Goal: Transaction & Acquisition: Purchase product/service

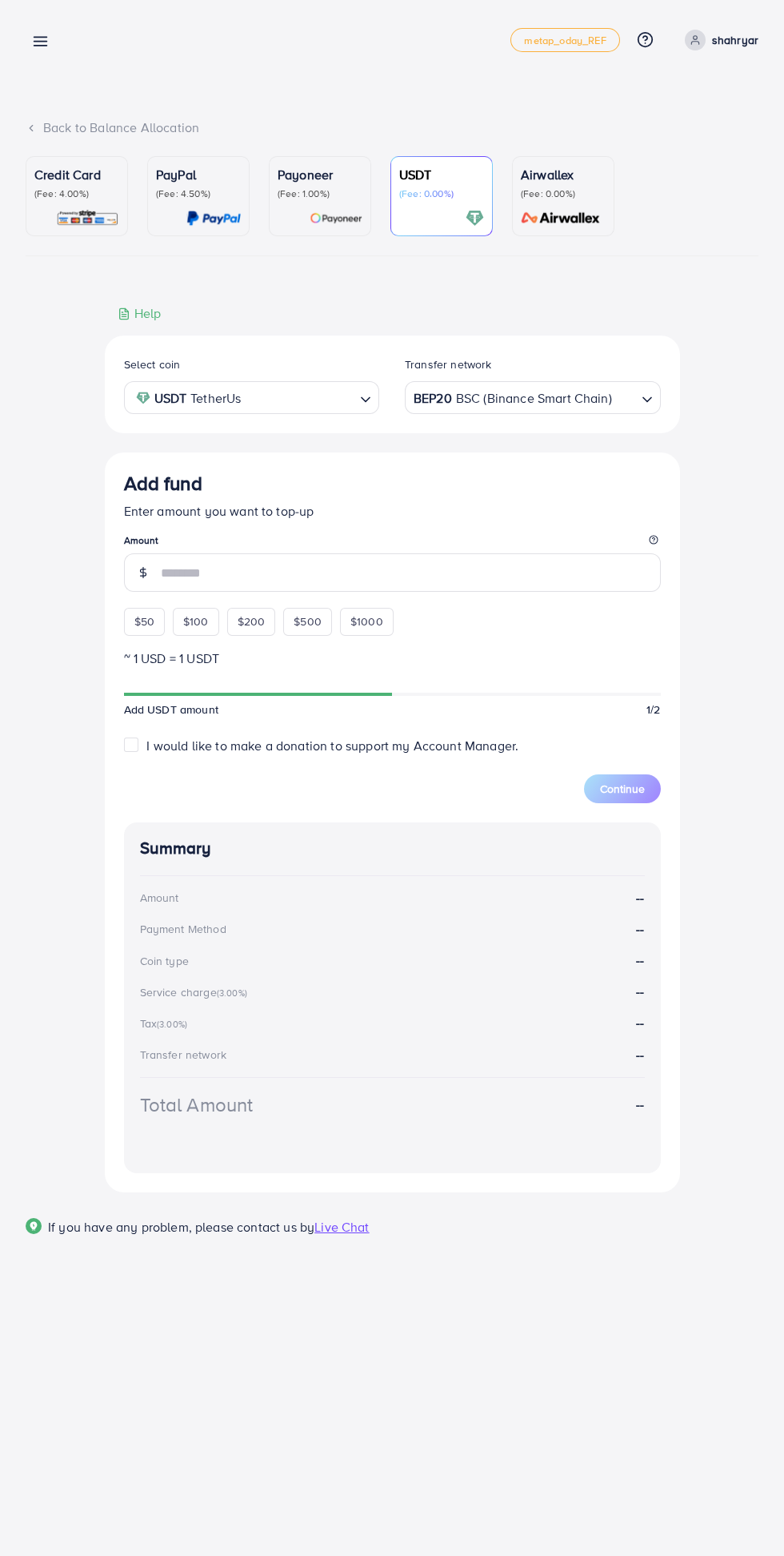
click at [191, 625] on span "$100" at bounding box center [196, 621] width 26 height 16
type input "***"
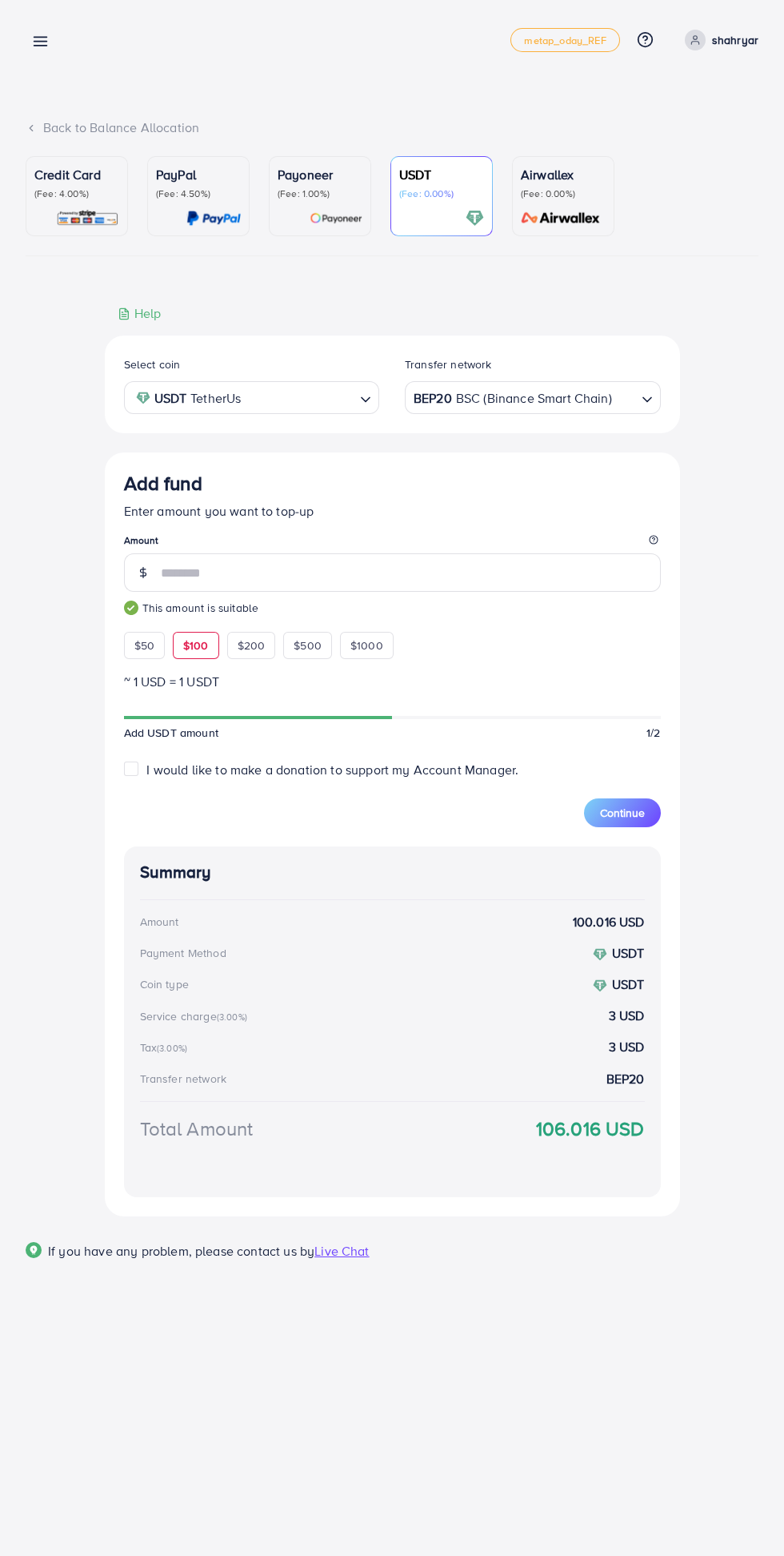
click at [644, 810] on span "Continue" at bounding box center [623, 812] width 44 height 16
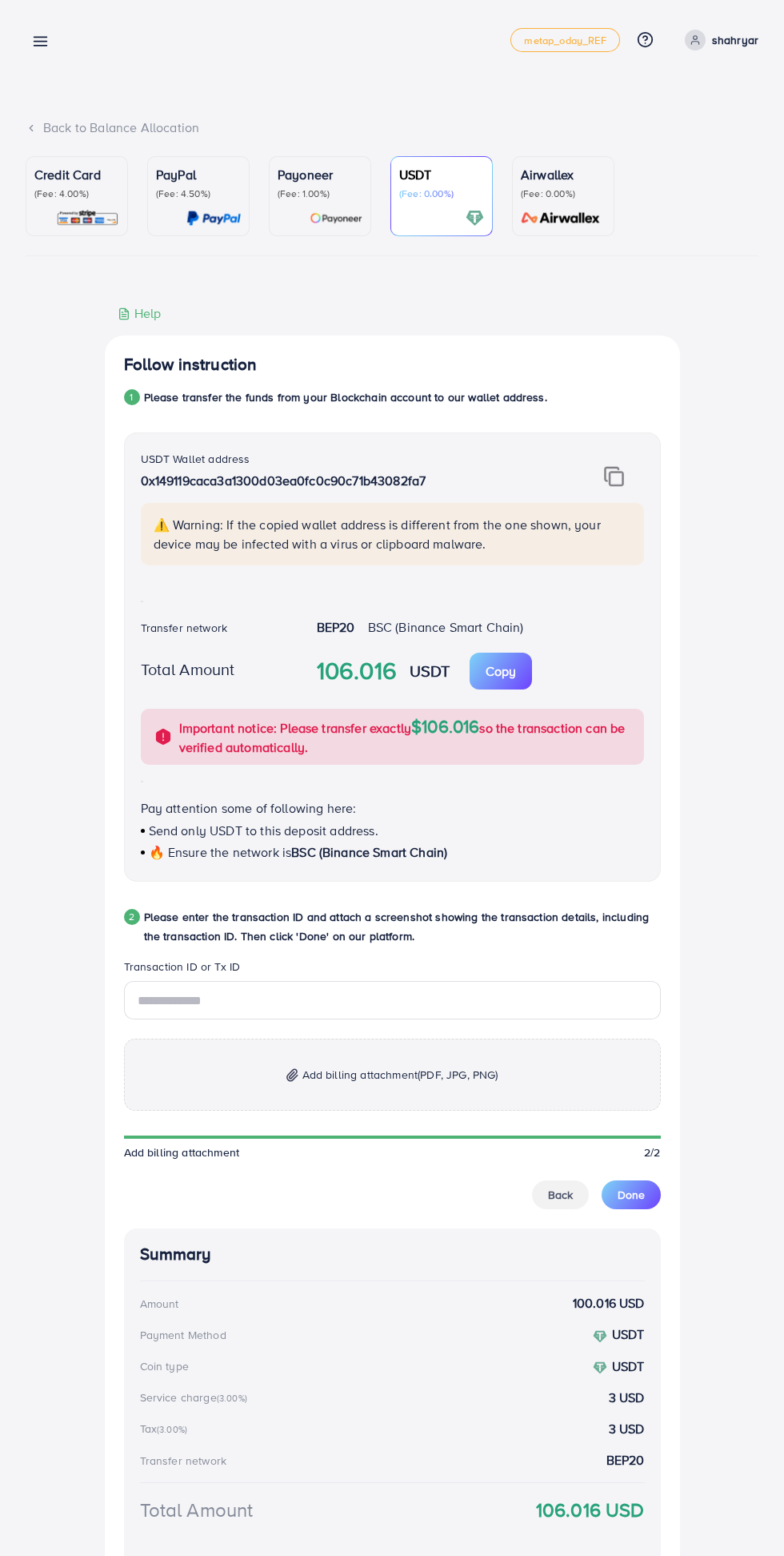
click at [613, 481] on img at bounding box center [614, 477] width 20 height 21
click at [511, 676] on p "Copy" at bounding box center [501, 671] width 31 height 19
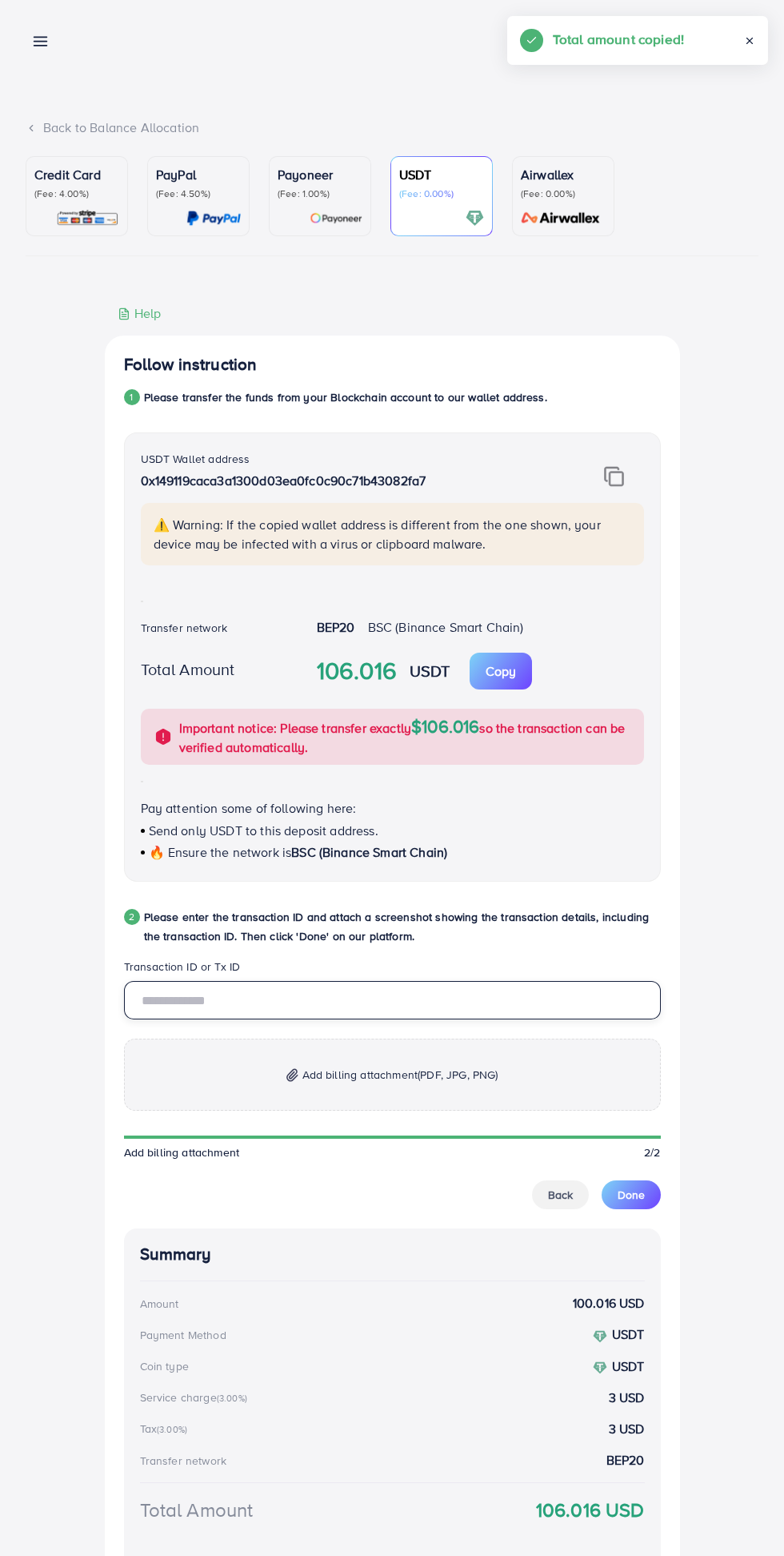
click at [341, 1015] on input "text" at bounding box center [393, 1001] width 537 height 39
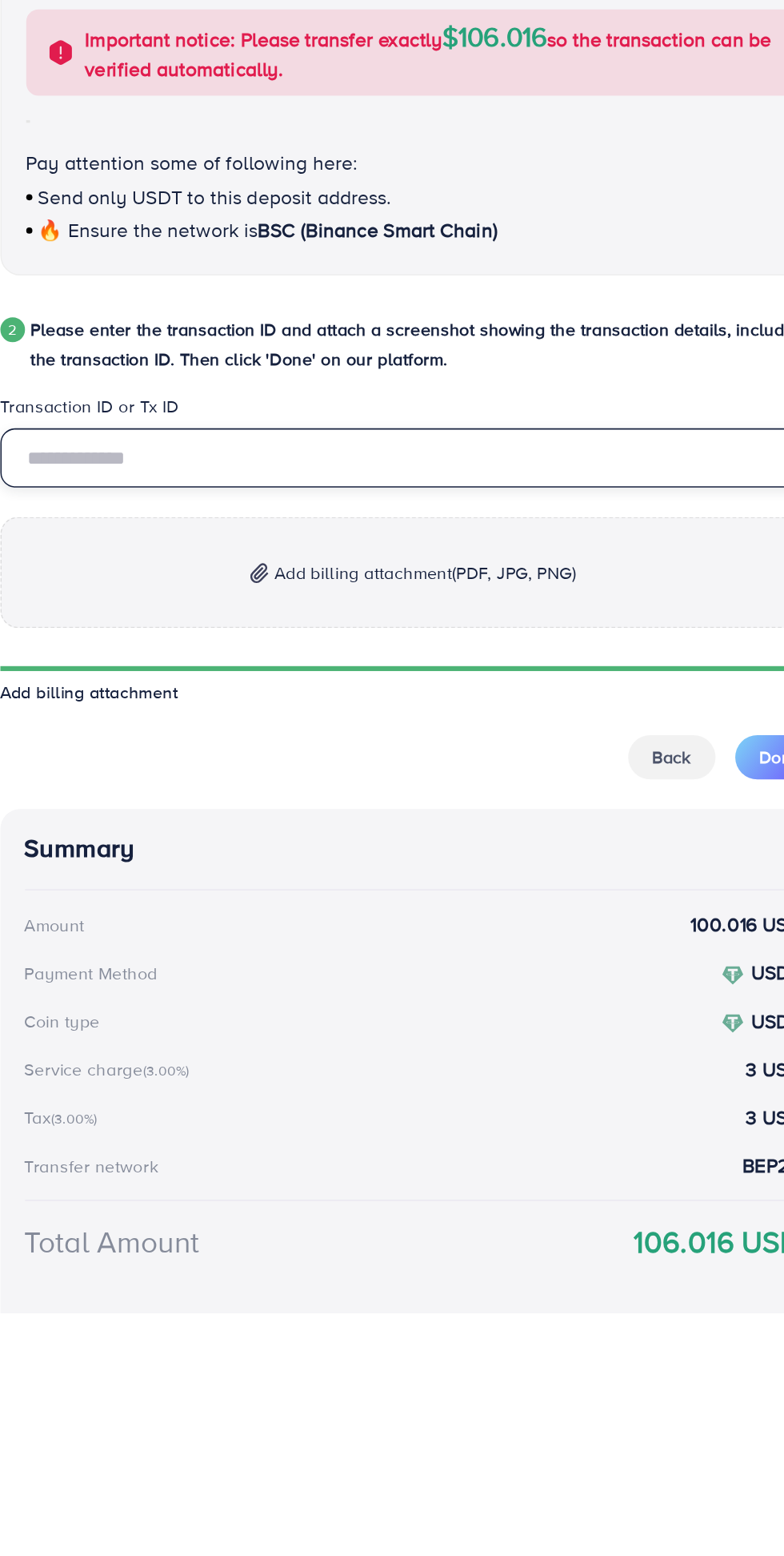
click at [281, 1007] on input "text" at bounding box center [393, 1001] width 537 height 39
paste input "**********"
click at [238, 1003] on input "**********" at bounding box center [393, 1001] width 537 height 39
type input "**********"
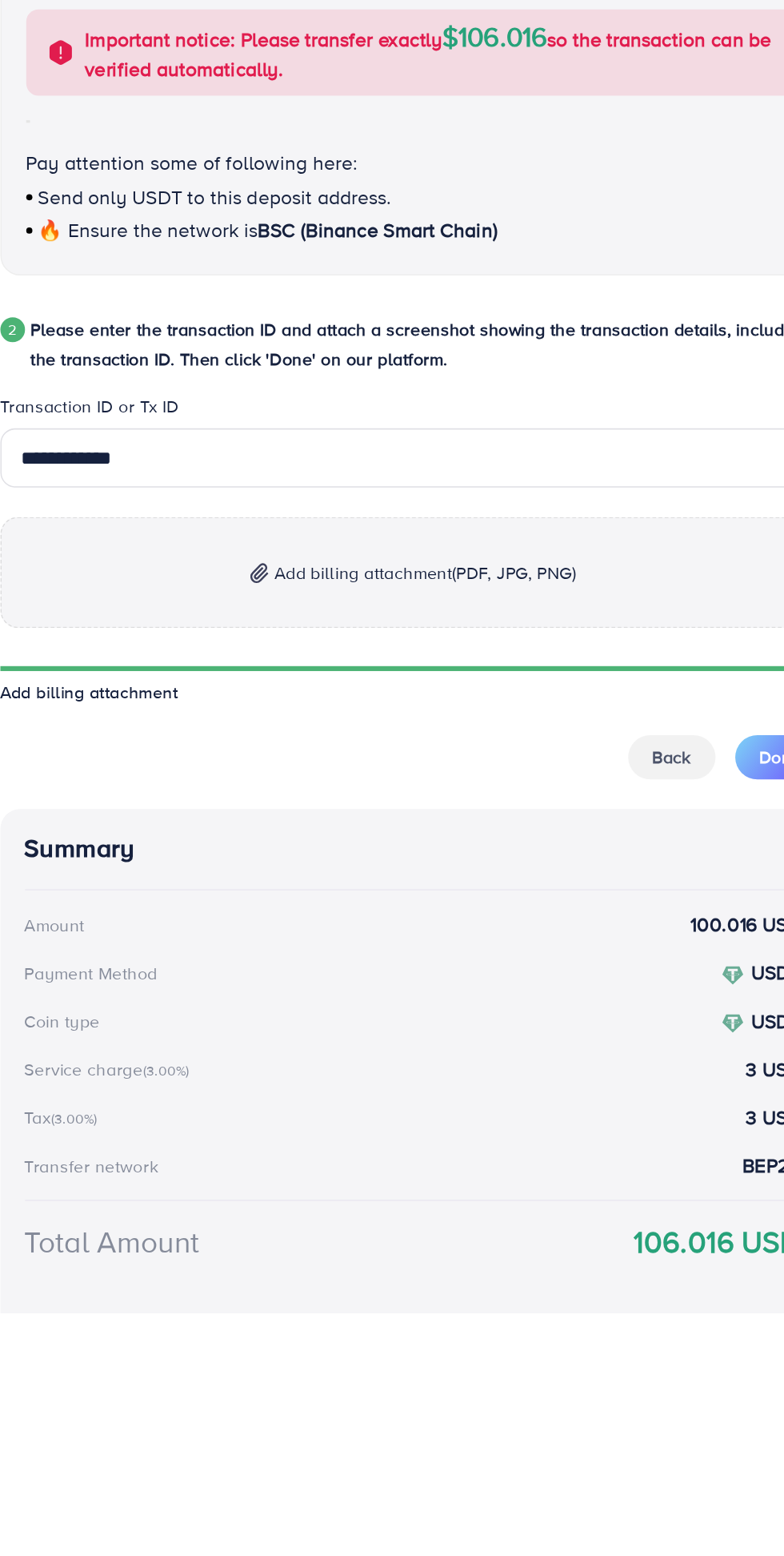
click at [423, 1082] on span "(PDF, JPG, PNG)" at bounding box center [458, 1074] width 80 height 16
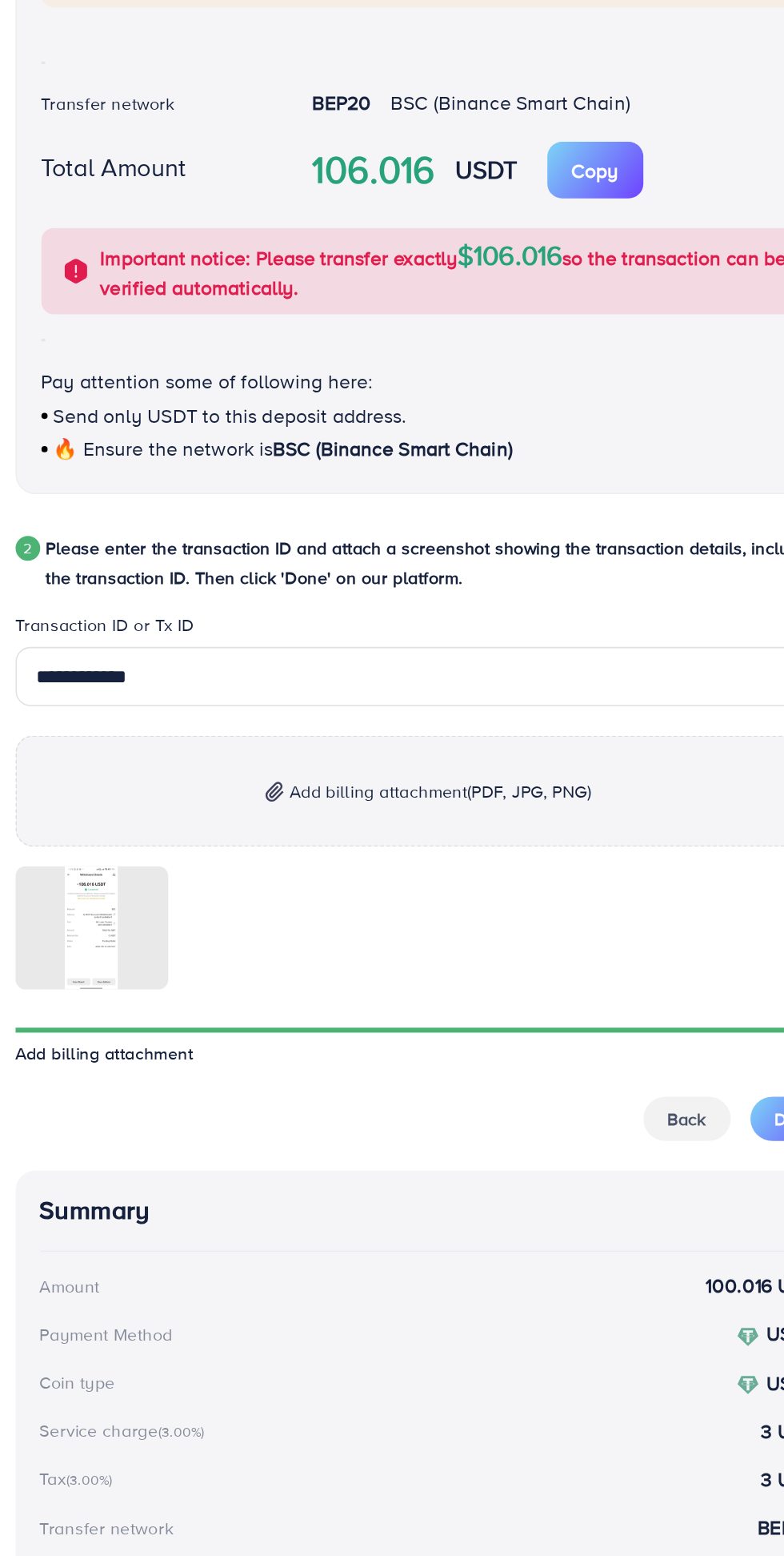
scroll to position [125, 0]
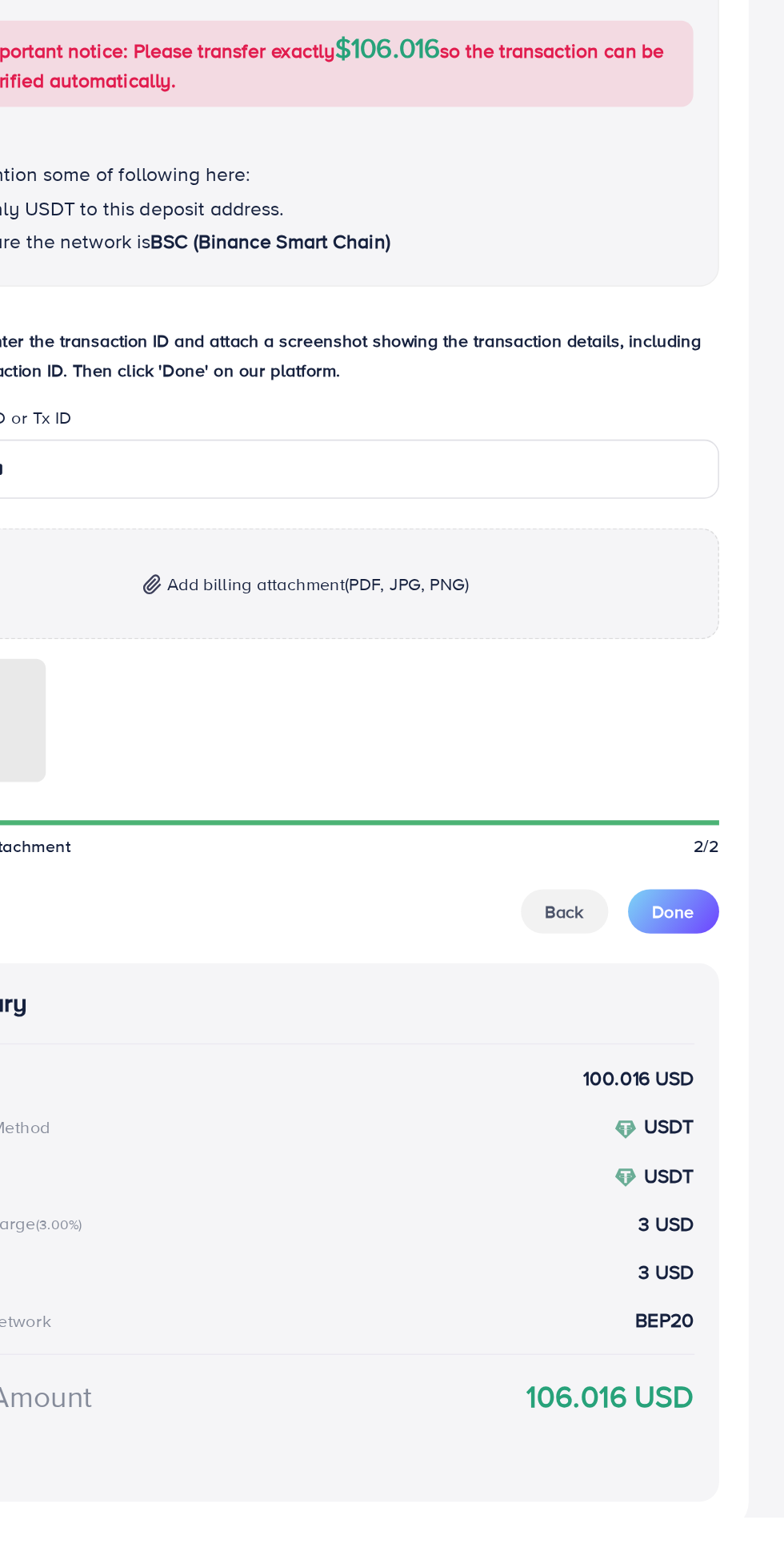
click at [650, 1167] on button "Done" at bounding box center [630, 1163] width 59 height 29
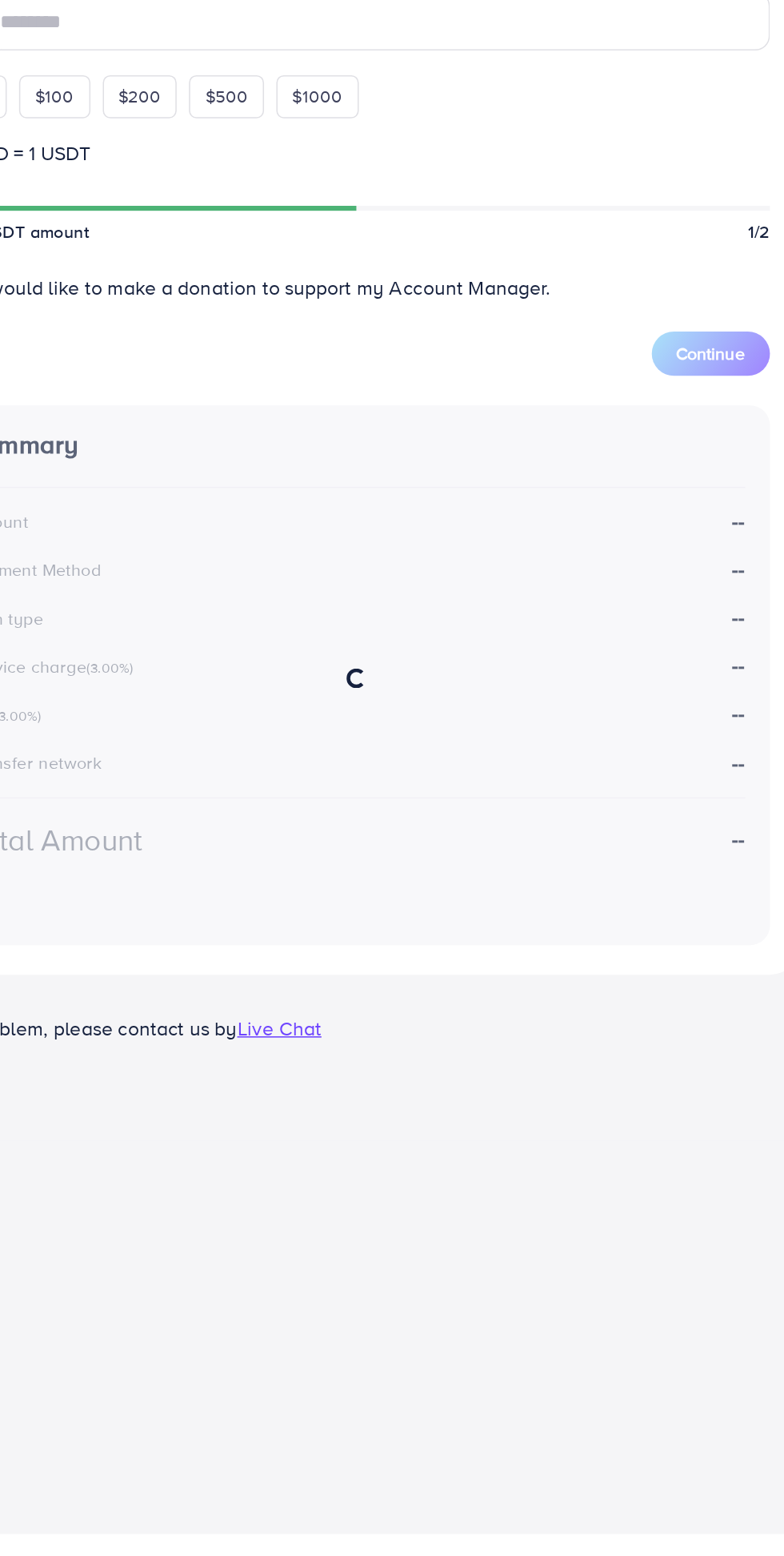
scroll to position [0, 0]
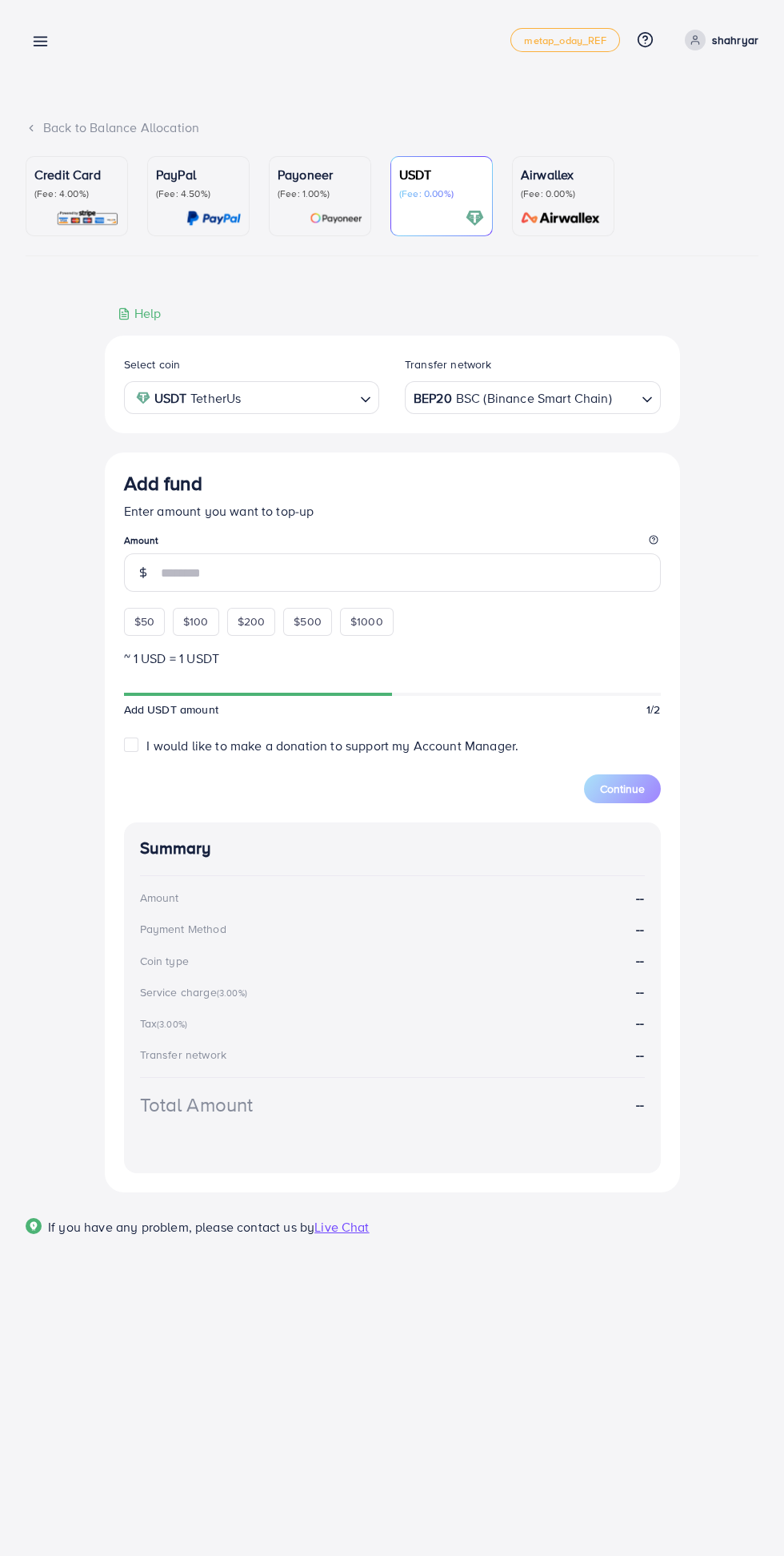
click at [40, 45] on line at bounding box center [41, 45] width 13 height 0
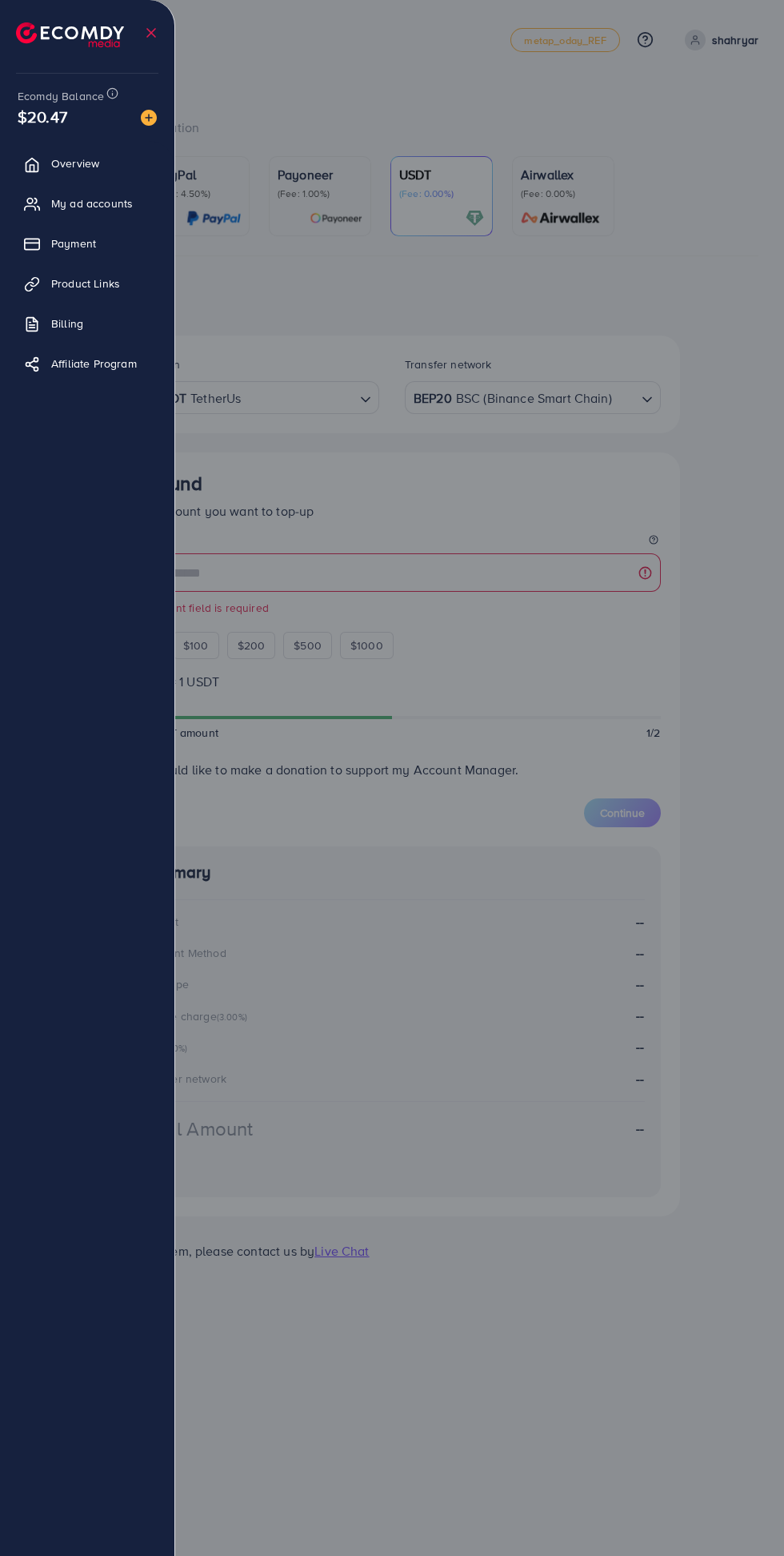
click at [152, 33] on line at bounding box center [152, 33] width 8 height 8
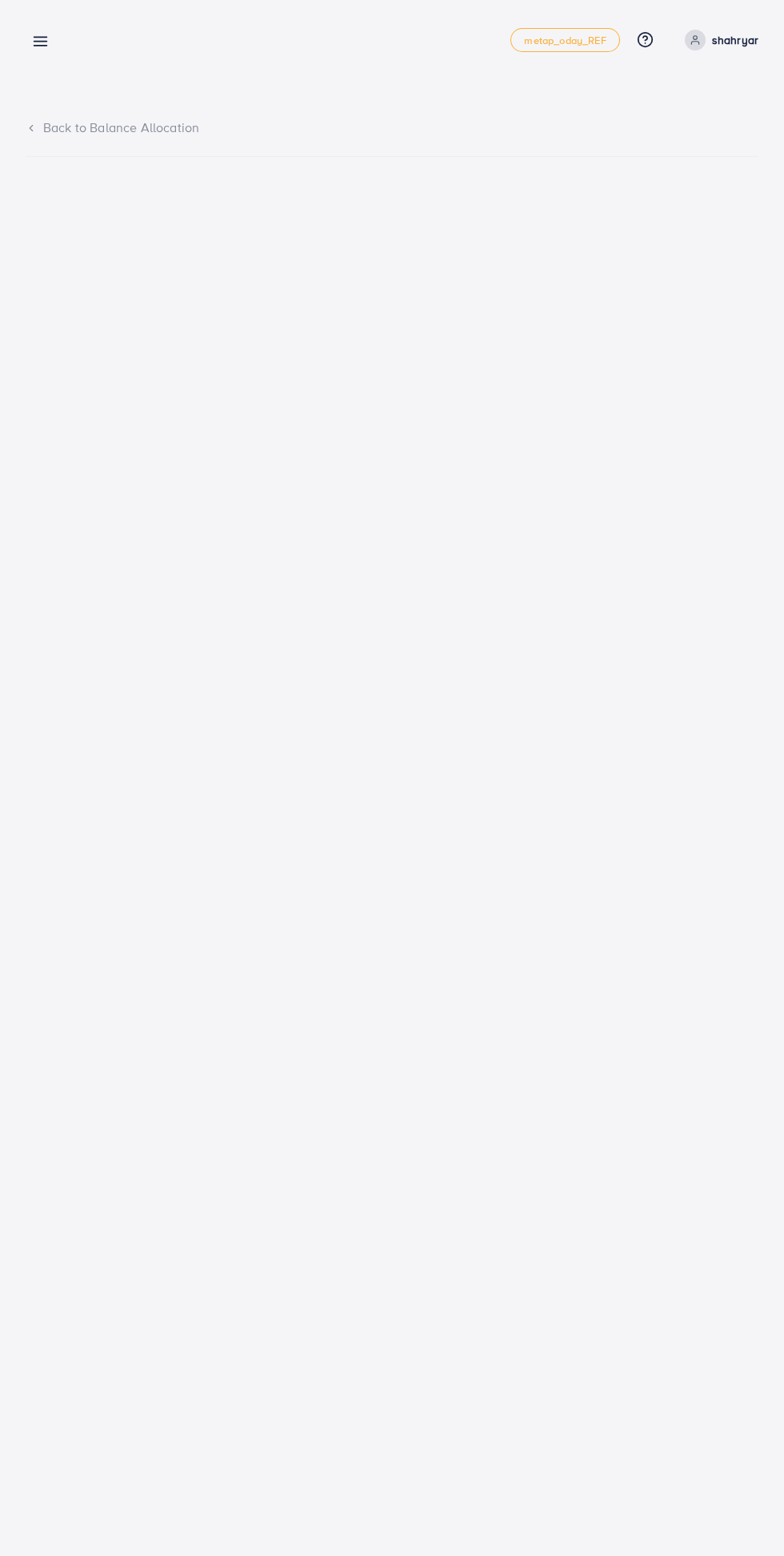
click at [37, 40] on icon at bounding box center [40, 41] width 16 height 16
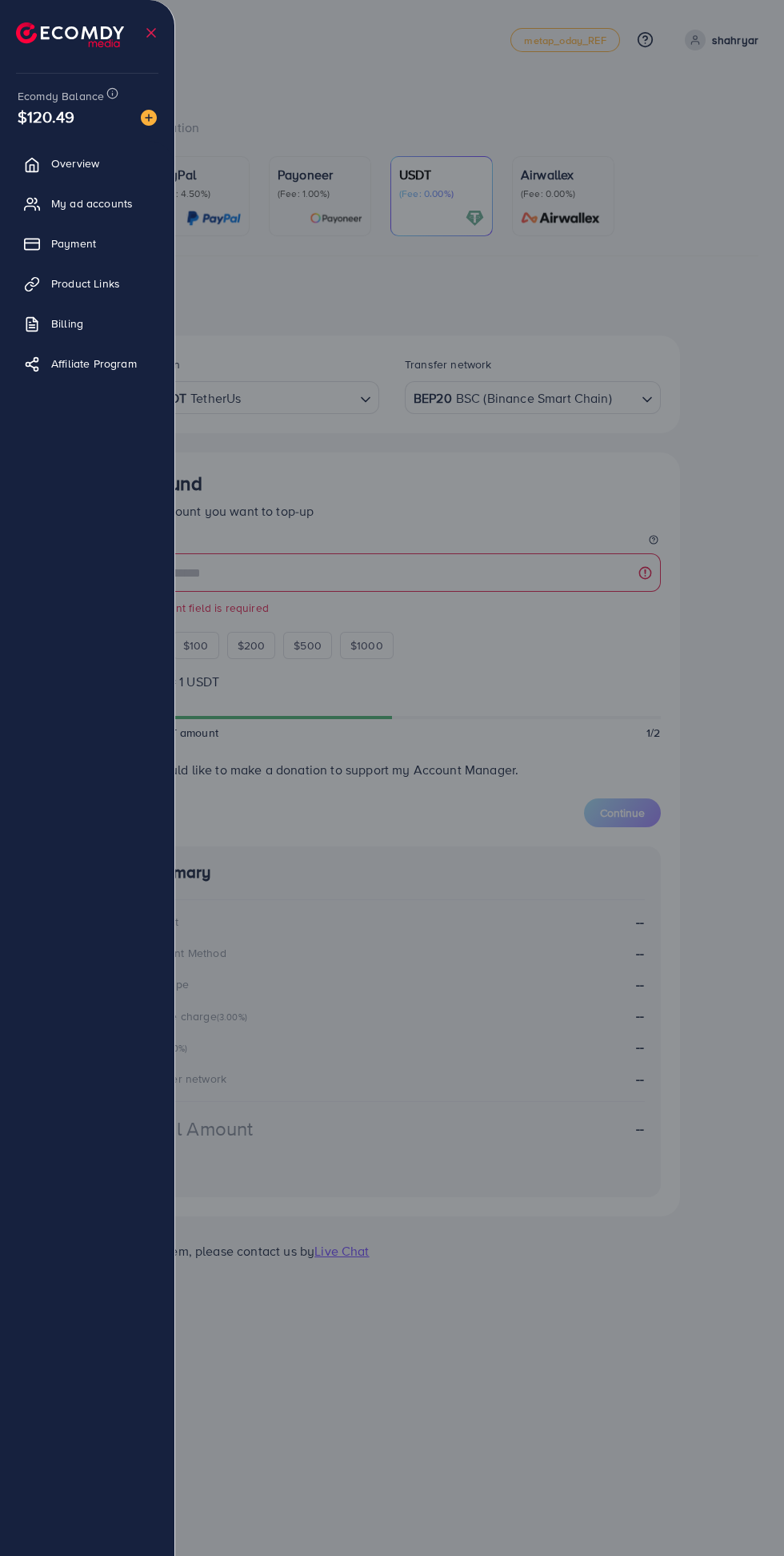
click at [158, 45] on li at bounding box center [151, 33] width 16 height 56
click at [146, 36] on icon at bounding box center [151, 33] width 16 height 16
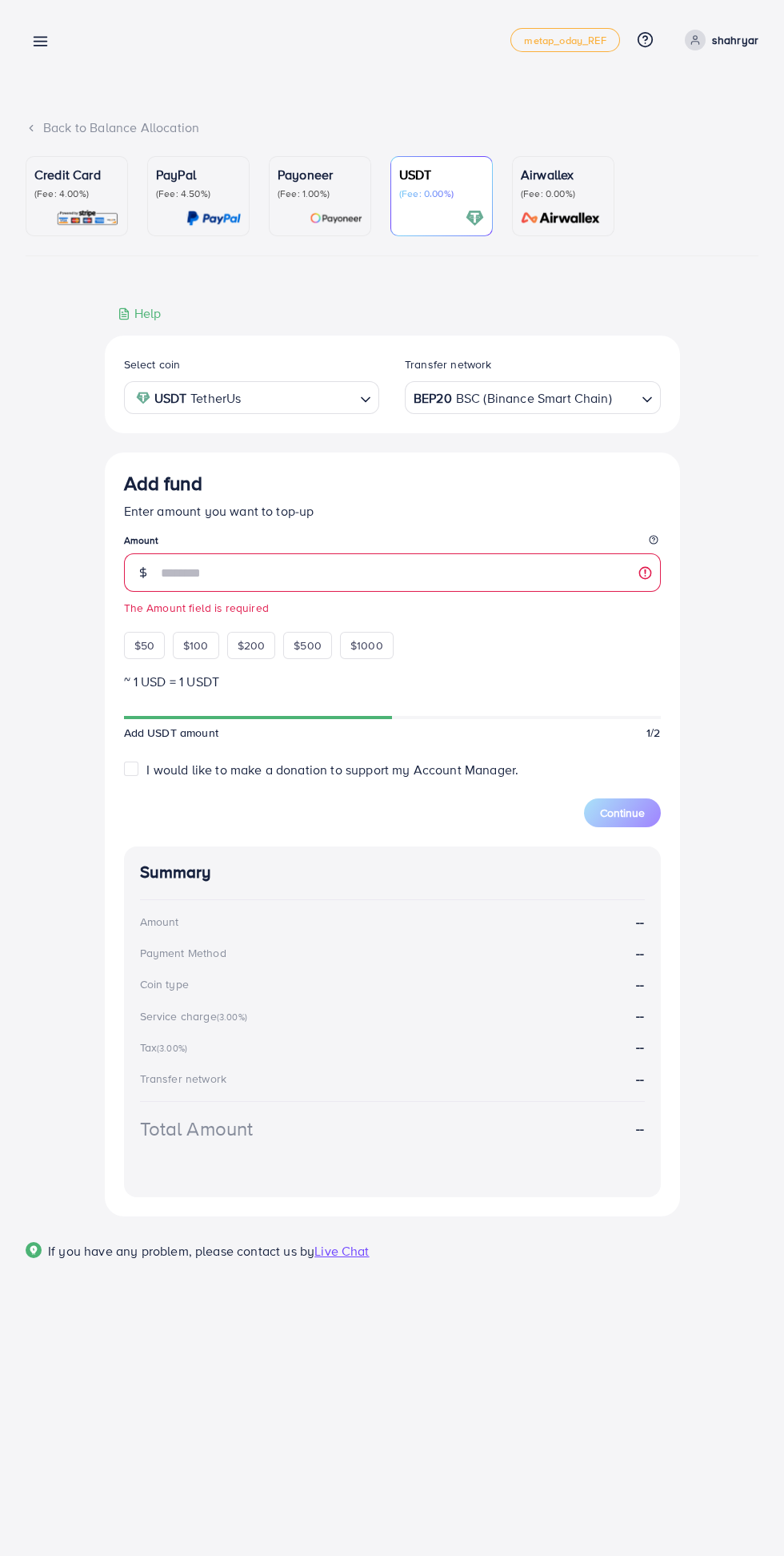
click at [118, 16] on nav "Add fund metap_oday_REF Help Center Contact Support Plans and Pricing Term and …" at bounding box center [392, 40] width 733 height 57
click at [32, 40] on icon at bounding box center [40, 41] width 16 height 16
